Goal: Find specific page/section: Find specific page/section

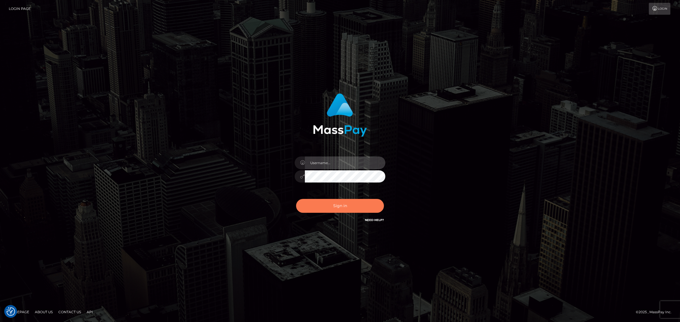
type input "Angelo.Xcite"
click at [350, 207] on button "Sign in" at bounding box center [340, 206] width 88 height 14
click at [350, 207] on div "Sign in Need Help?" at bounding box center [339, 208] width 99 height 25
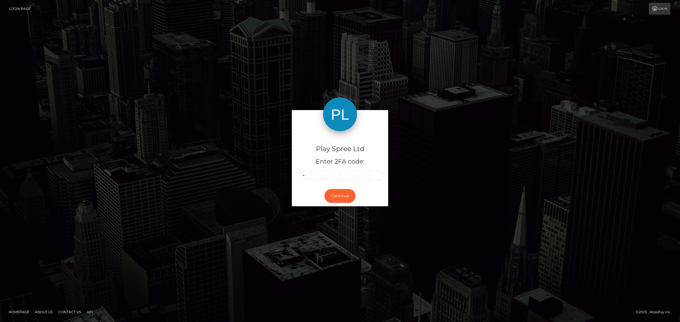
type input "3"
type input "8"
type input "1"
type input "8"
type input "4"
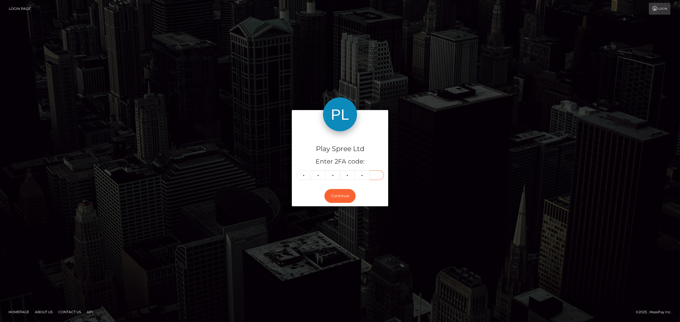
type input "9"
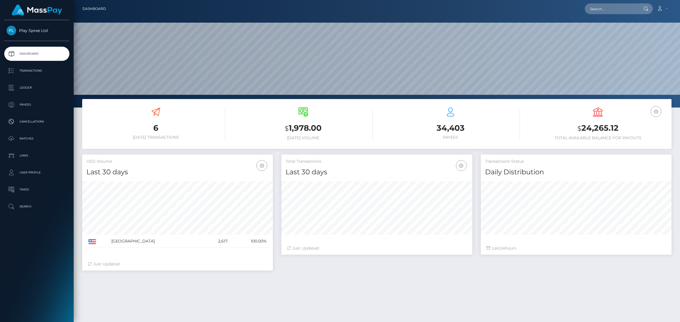
scroll to position [100, 190]
click at [622, 10] on input "text" at bounding box center [611, 8] width 53 height 11
paste input "830069"
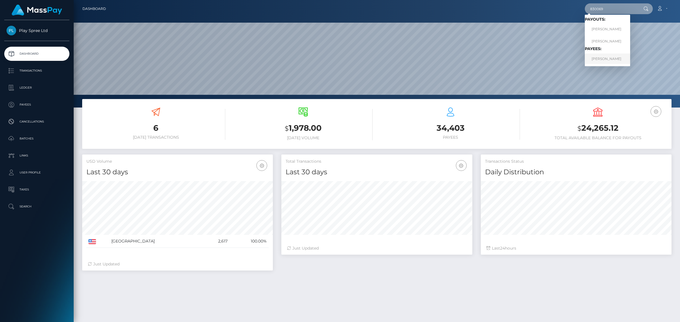
type input "830069"
click at [627, 59] on link "STEPHANIE LEIGH HATTAWAY" at bounding box center [607, 59] width 45 height 10
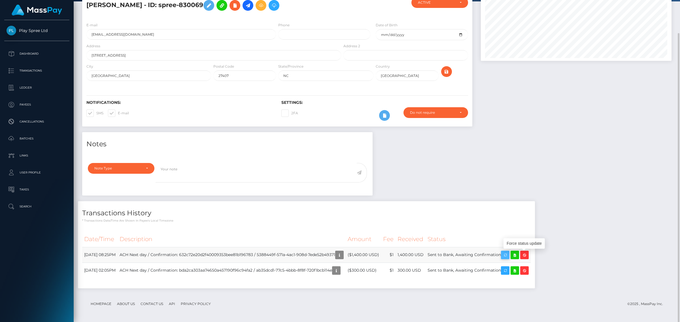
scroll to position [68, 190]
click at [508, 254] on icon "button" at bounding box center [505, 255] width 7 height 7
click at [508, 273] on icon "button" at bounding box center [505, 270] width 7 height 7
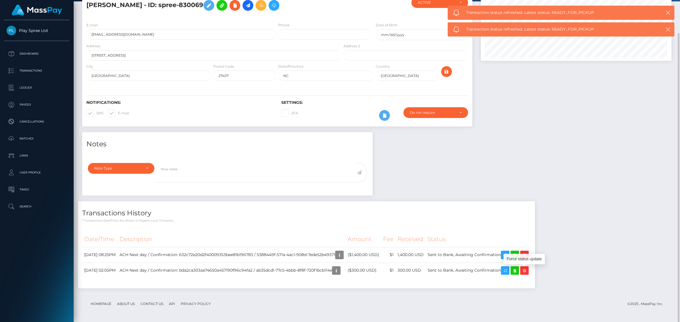
click at [624, 263] on div "Notes Note Type Compliance Clear Compliance General Note Type" at bounding box center [377, 213] width 598 height 162
